Goal: Task Accomplishment & Management: Use online tool/utility

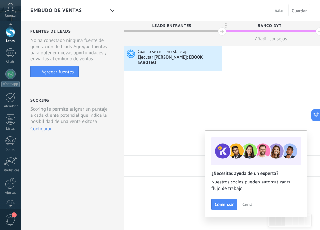
scroll to position [28, 0]
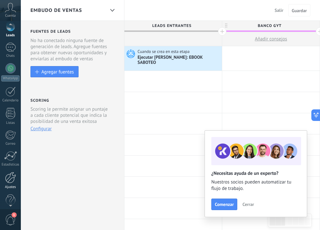
click at [10, 178] on div at bounding box center [10, 177] width 11 height 11
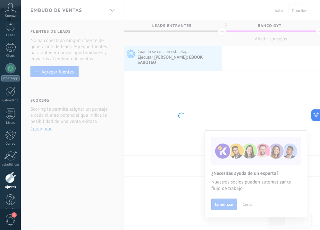
scroll to position [37, 0]
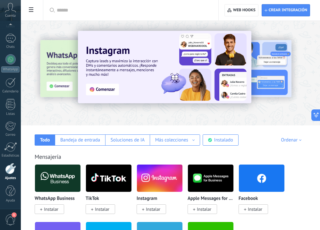
click at [32, 8] on use at bounding box center [31, 9] width 4 height 4
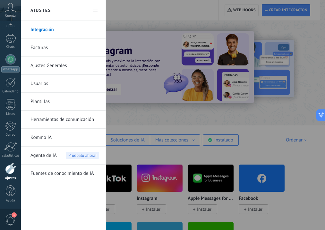
click at [66, 120] on link "Herramientas de comunicación" at bounding box center [65, 120] width 69 height 18
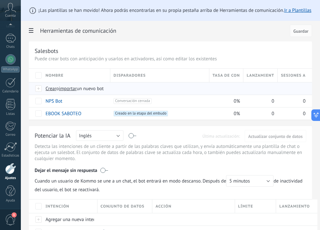
click at [71, 89] on span "importar" at bounding box center [68, 89] width 18 height 6
click at [0, 0] on input "importar un nuevo bot" at bounding box center [0, 0] width 0 height 0
